Goal: Find contact information: Obtain details needed to contact an individual or organization

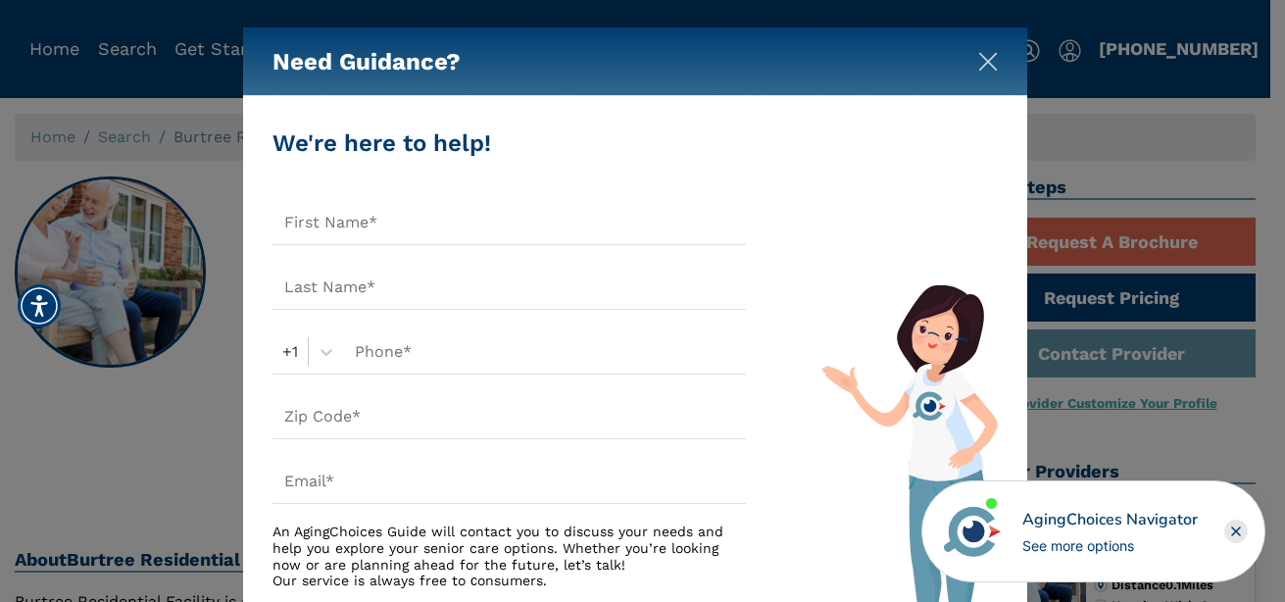
click at [981, 56] on img "Close" at bounding box center [988, 62] width 20 height 20
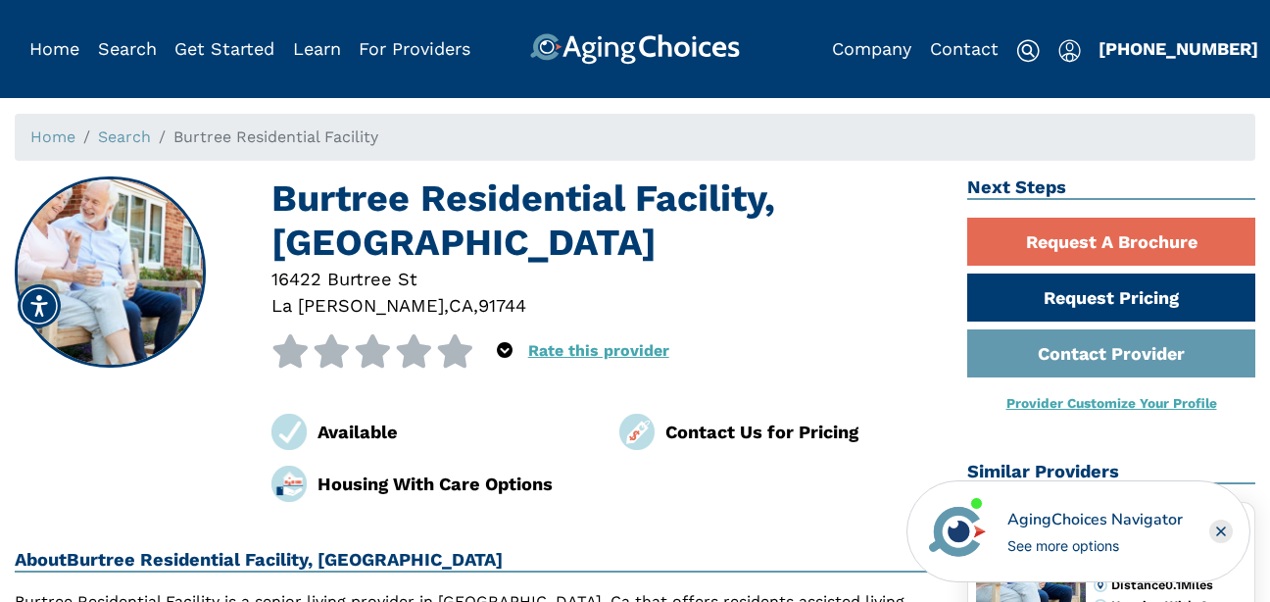
click at [641, 432] on img at bounding box center [637, 431] width 36 height 36
click at [684, 432] on div "Contact Us for Pricing" at bounding box center [801, 431] width 272 height 26
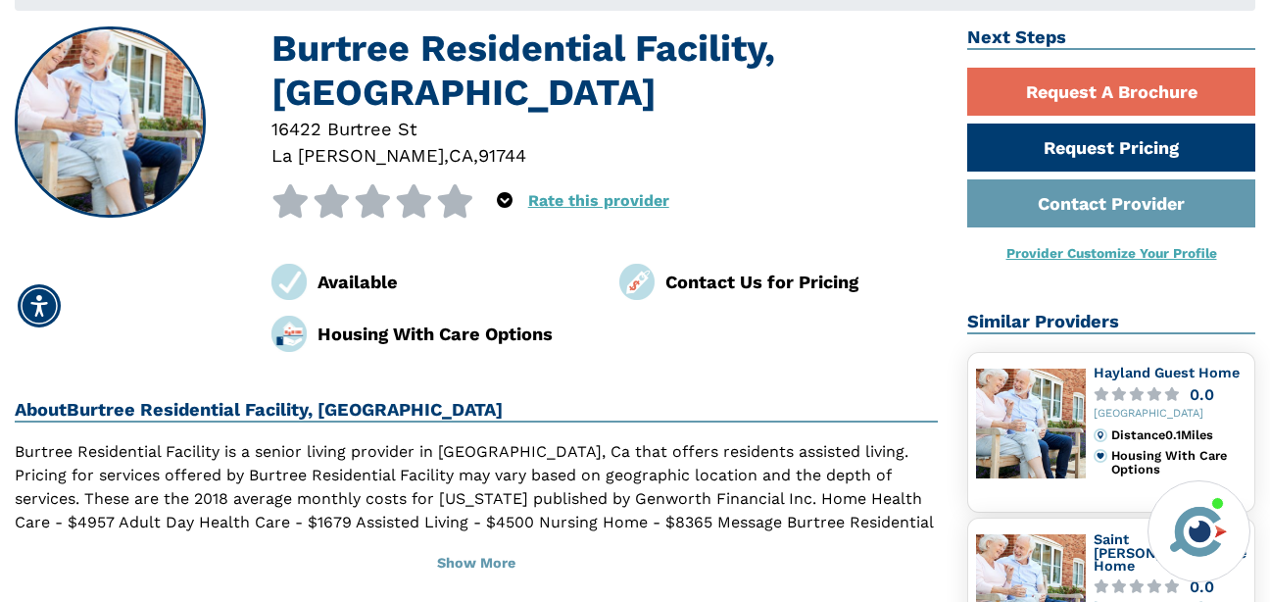
scroll to position [151, 0]
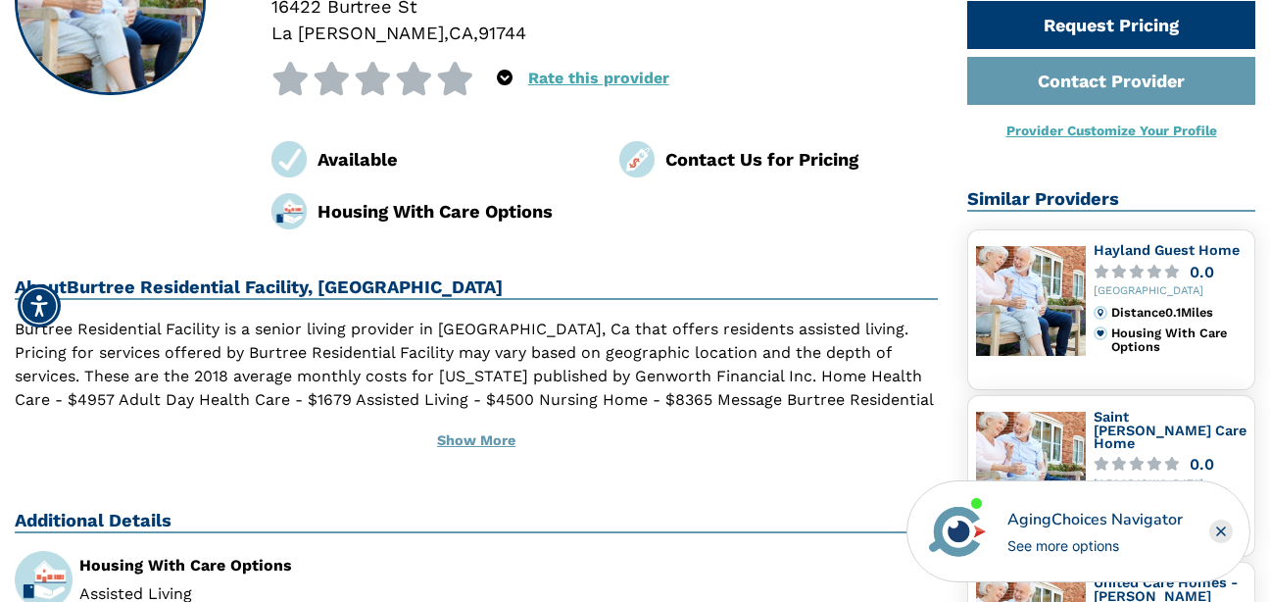
scroll to position [269, 0]
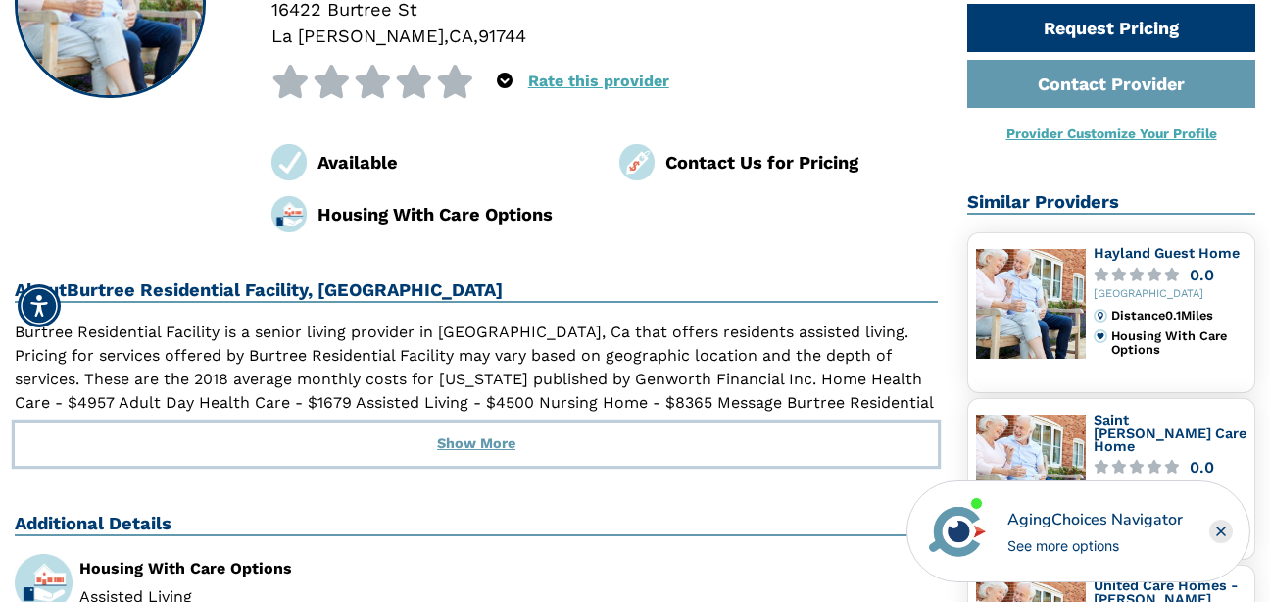
click at [466, 459] on button "Show More" at bounding box center [476, 443] width 923 height 43
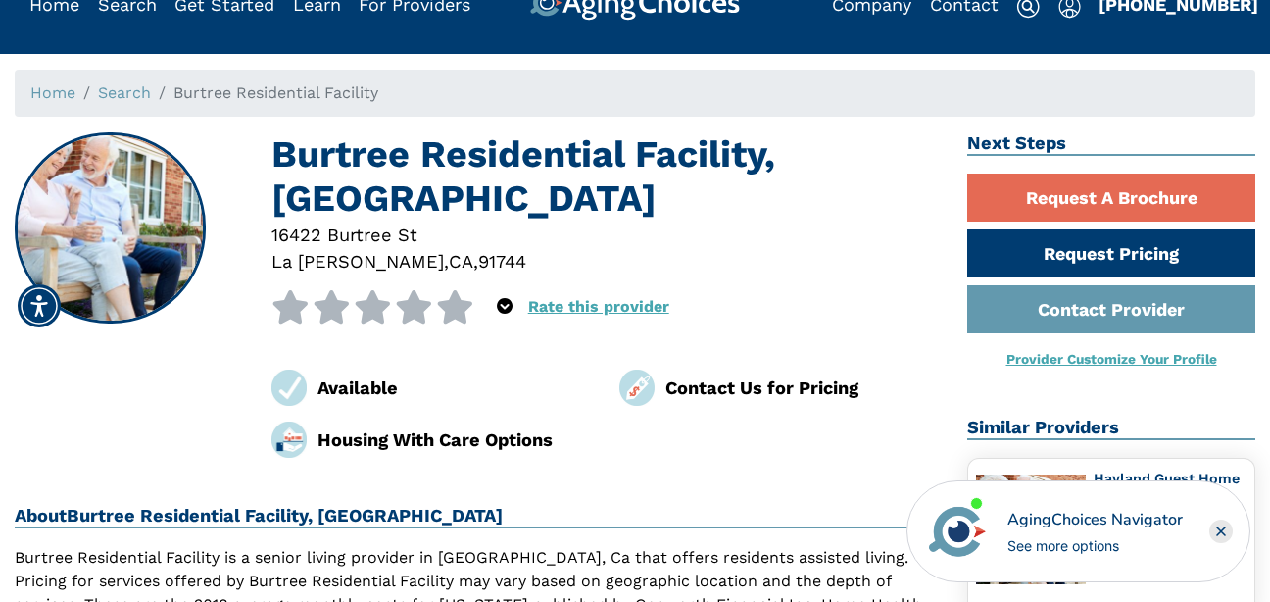
scroll to position [24, 0]
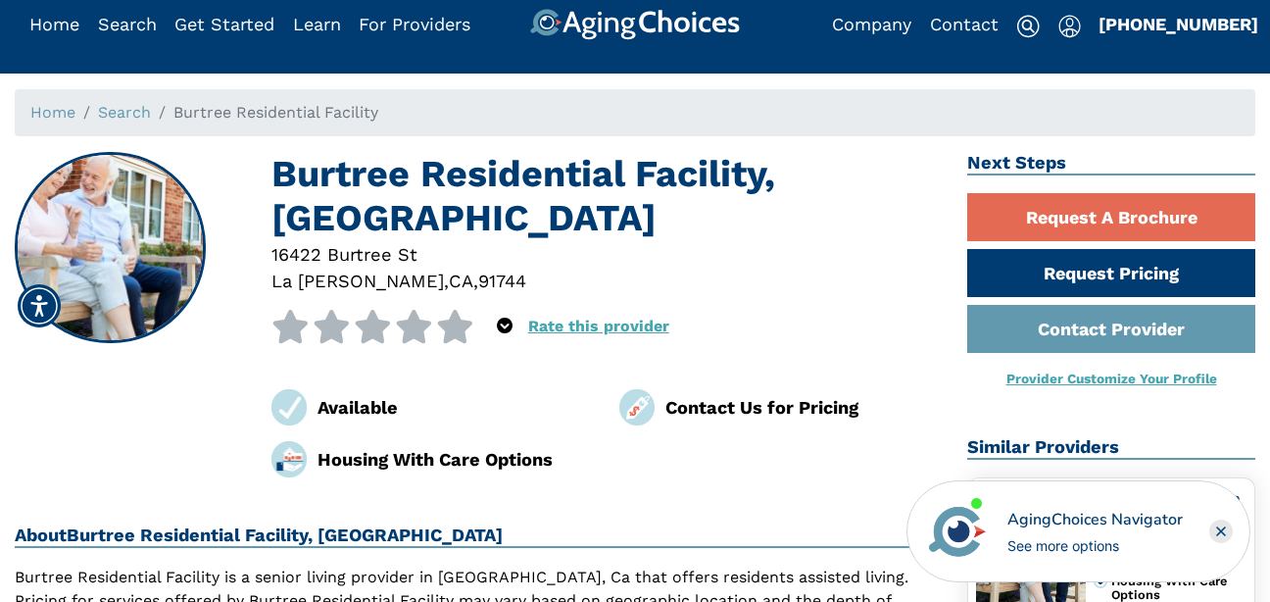
click at [638, 411] on img at bounding box center [637, 407] width 36 height 36
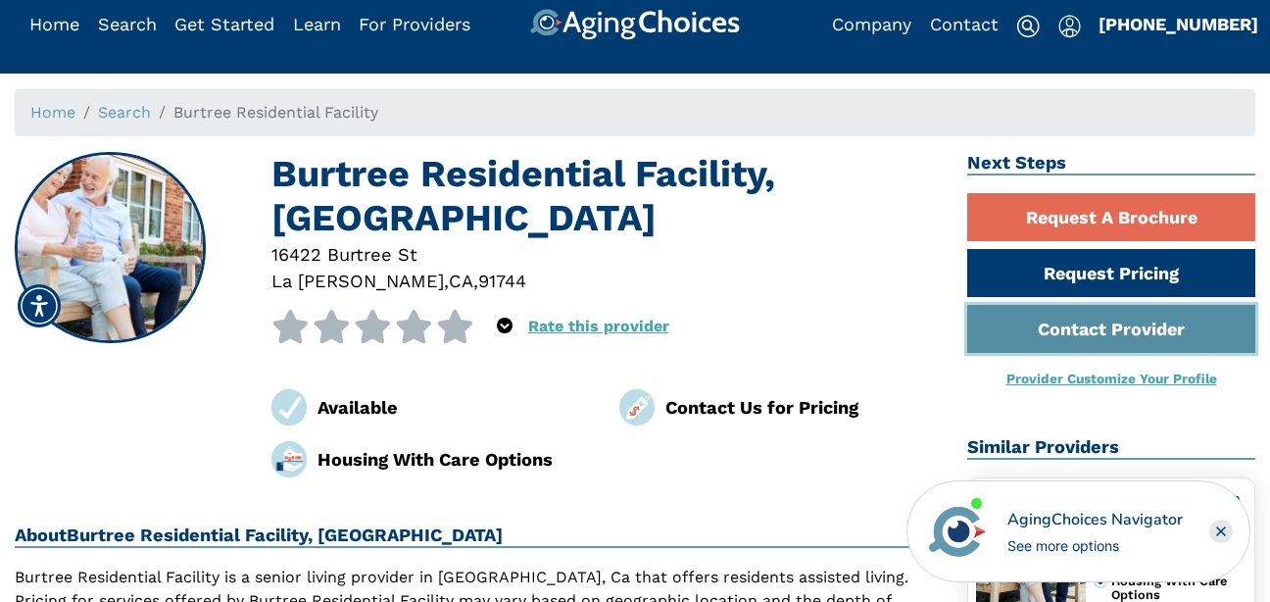
click at [1022, 328] on link "Contact Provider" at bounding box center [1111, 329] width 288 height 48
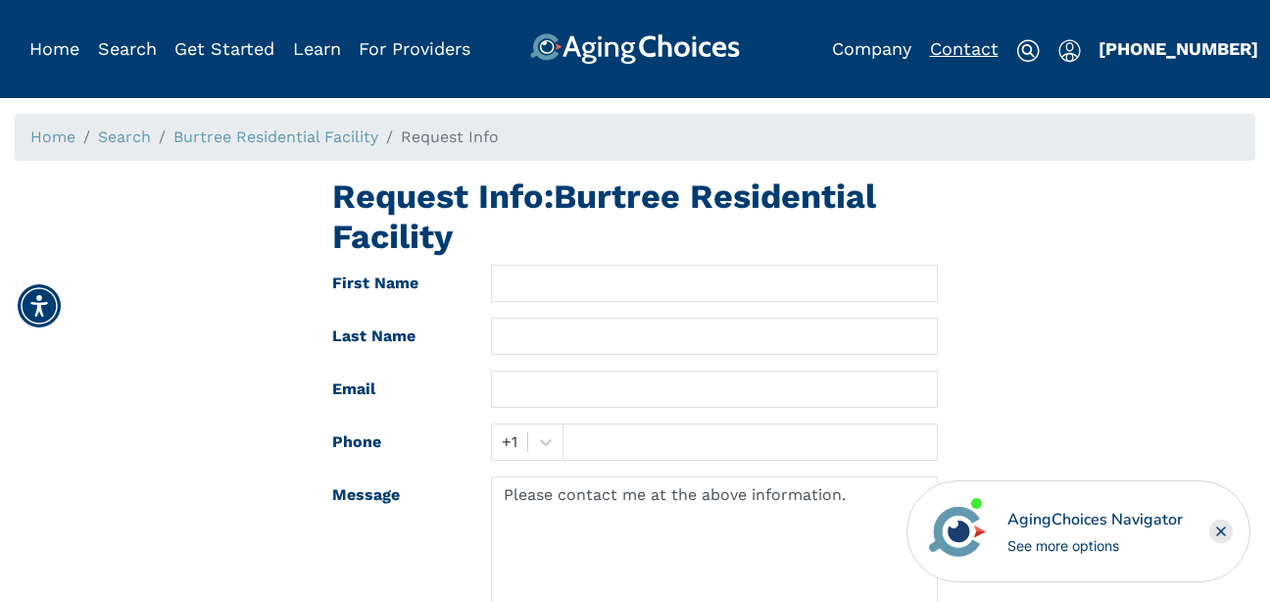
click at [963, 45] on link "Contact" at bounding box center [964, 48] width 69 height 21
